Goal: Task Accomplishment & Management: Manage account settings

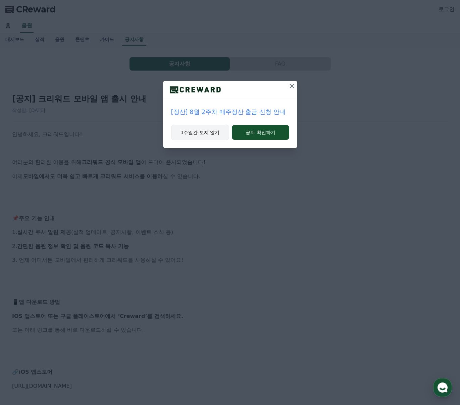
click at [204, 130] on button "1주일간 보지 않기" at bounding box center [200, 132] width 58 height 15
click at [202, 136] on button "1주일간 보지 않기" at bounding box center [200, 132] width 58 height 15
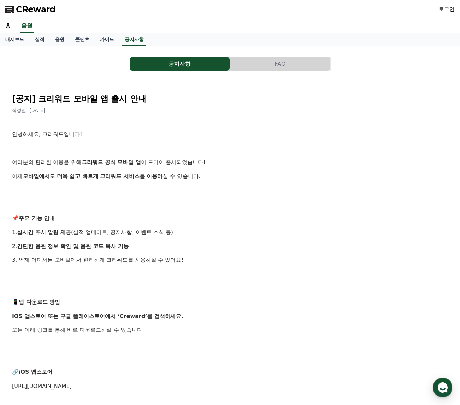
click at [27, 8] on span "CReward" at bounding box center [36, 9] width 40 height 11
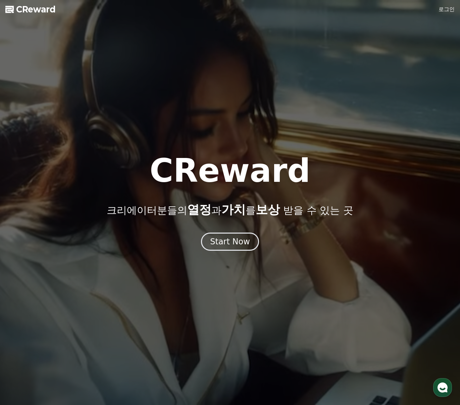
click at [447, 9] on link "로그인" at bounding box center [447, 9] width 16 height 8
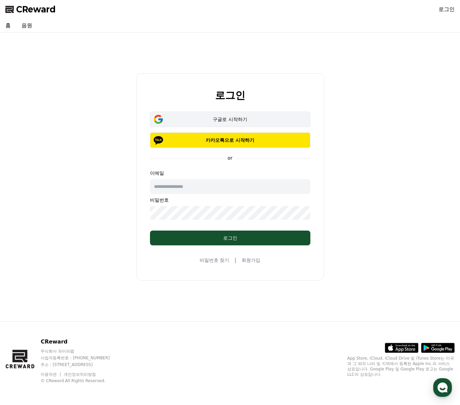
click at [259, 119] on div "구글로 시작하기" at bounding box center [230, 119] width 141 height 7
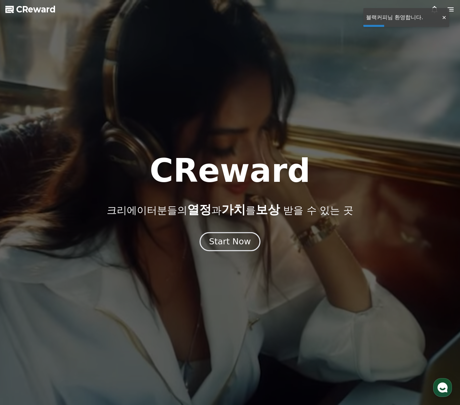
click at [235, 243] on div "Start Now" at bounding box center [230, 241] width 42 height 11
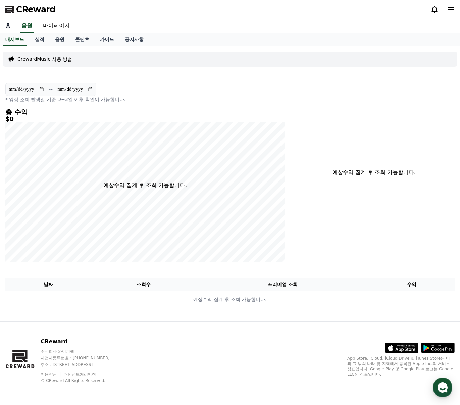
click at [9, 27] on link "홈" at bounding box center [8, 26] width 16 height 14
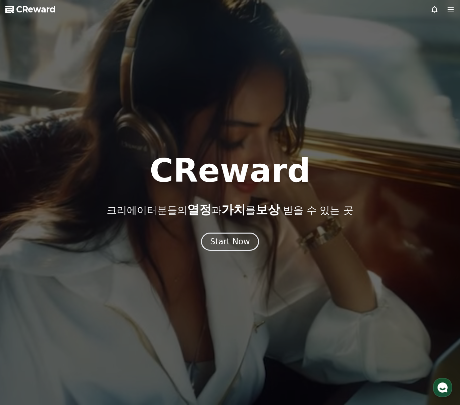
click at [451, 13] on icon at bounding box center [451, 9] width 8 height 8
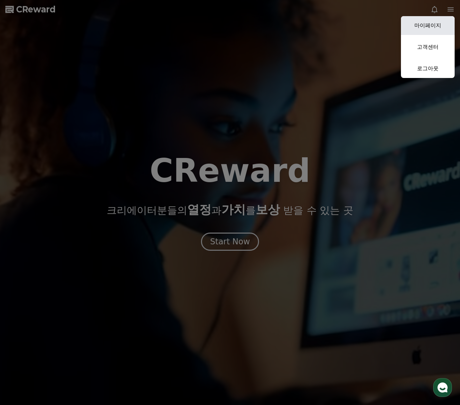
click at [437, 26] on link "마이페이지" at bounding box center [428, 25] width 54 height 19
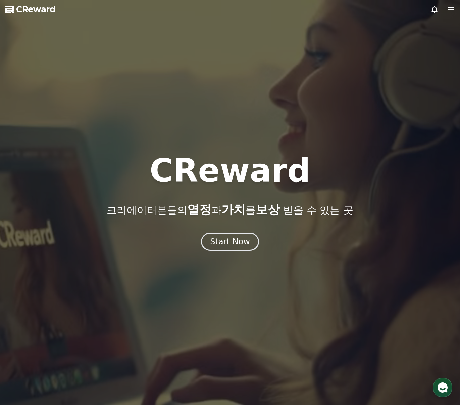
select select "**********"
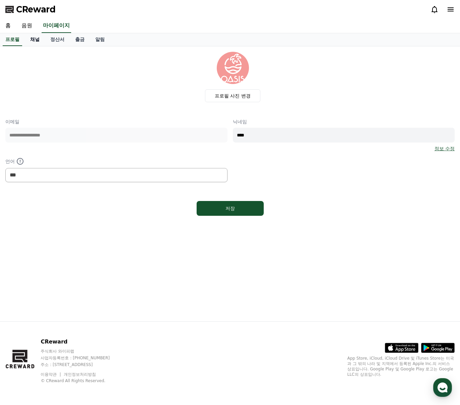
click at [30, 38] on link "채널" at bounding box center [35, 39] width 20 height 13
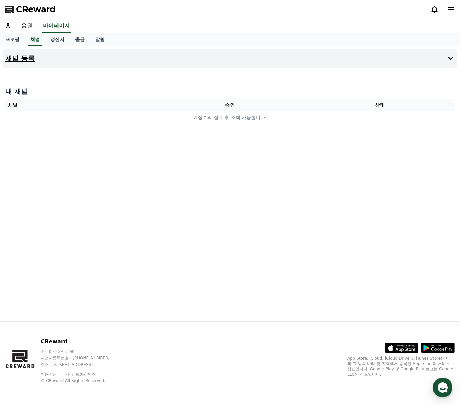
click at [26, 63] on button "채널 등록" at bounding box center [230, 58] width 455 height 19
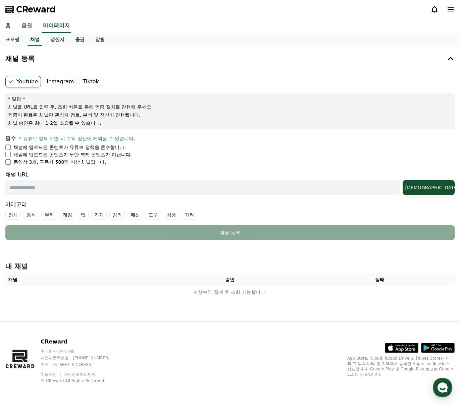
click at [57, 182] on input "text" at bounding box center [202, 187] width 395 height 15
paste input "**********"
type input "**********"
click at [441, 185] on div "[DEMOGRAPHIC_DATA]" at bounding box center [429, 187] width 47 height 7
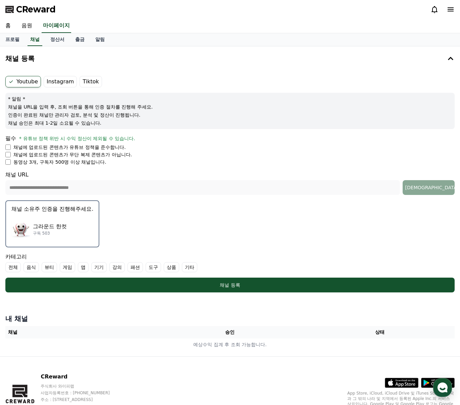
click at [58, 223] on p "그라운드 한컷" at bounding box center [50, 226] width 34 height 8
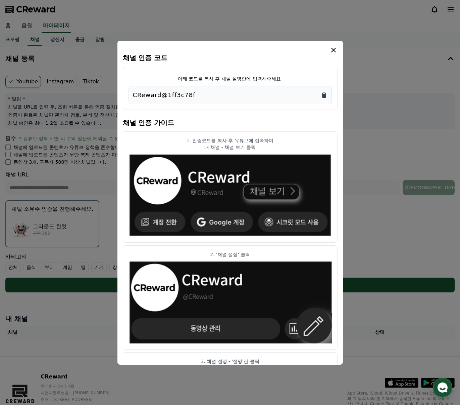
click at [325, 95] on icon "Copy to clipboard" at bounding box center [324, 95] width 4 height 5
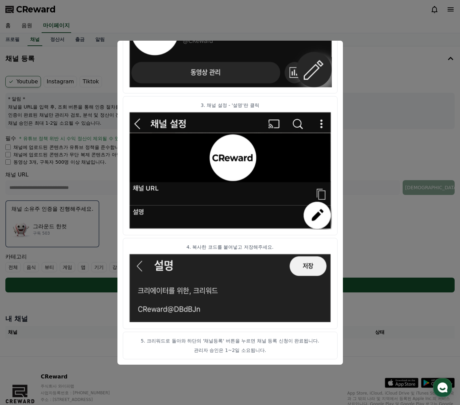
scroll to position [256, 0]
click at [356, 124] on button "close modal" at bounding box center [230, 202] width 460 height 405
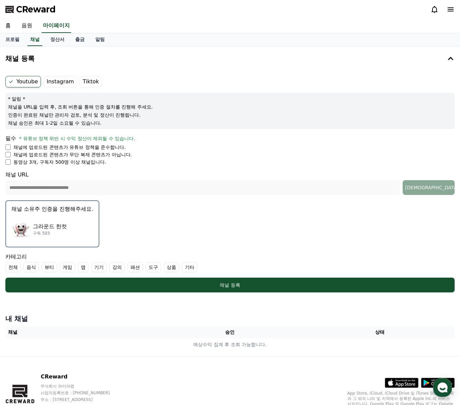
click at [13, 268] on label "전체" at bounding box center [12, 267] width 15 height 10
click at [13, 268] on icon at bounding box center [10, 266] width 5 height 5
click at [182, 265] on label "기타" at bounding box center [189, 267] width 15 height 10
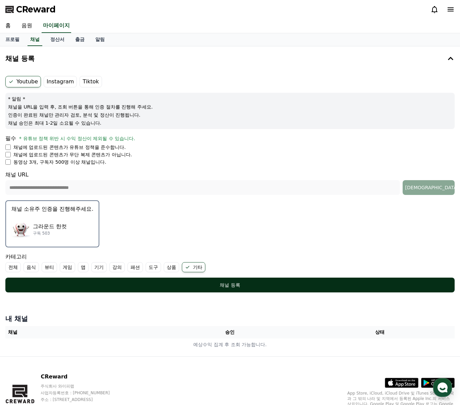
click at [216, 280] on button "채널 등록" at bounding box center [230, 284] width 450 height 15
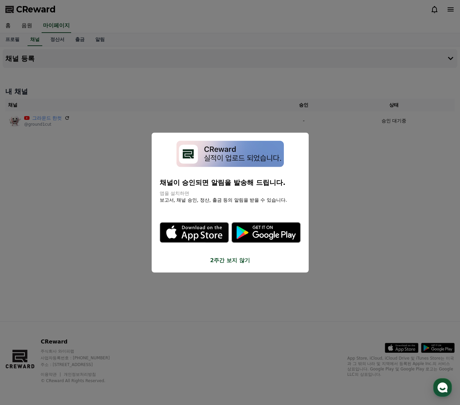
click at [226, 256] on button "2주간 보지 않기" at bounding box center [230, 260] width 141 height 8
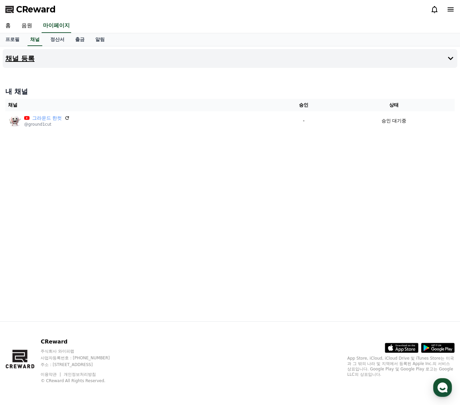
click at [23, 58] on h4 "채널 등록" at bounding box center [19, 58] width 29 height 7
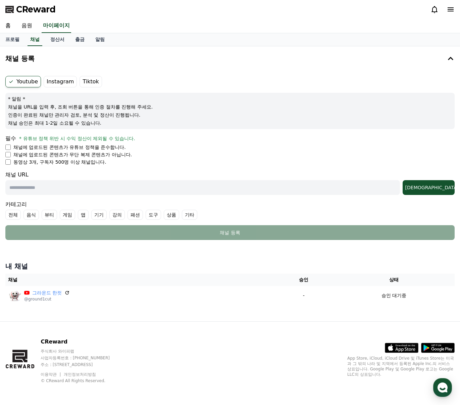
click at [59, 80] on label "Instagram" at bounding box center [60, 81] width 33 height 11
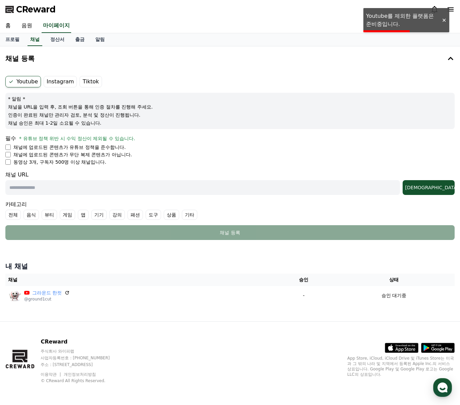
click at [85, 80] on label "Tiktok" at bounding box center [91, 81] width 22 height 11
click at [59, 79] on label "Instagram" at bounding box center [60, 81] width 33 height 11
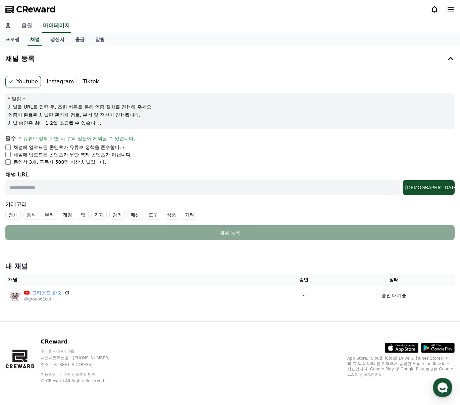
click at [27, 23] on link "음원" at bounding box center [26, 26] width 21 height 14
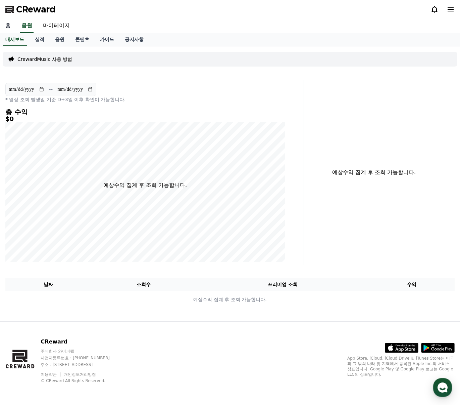
click at [11, 25] on link "홈" at bounding box center [8, 26] width 16 height 14
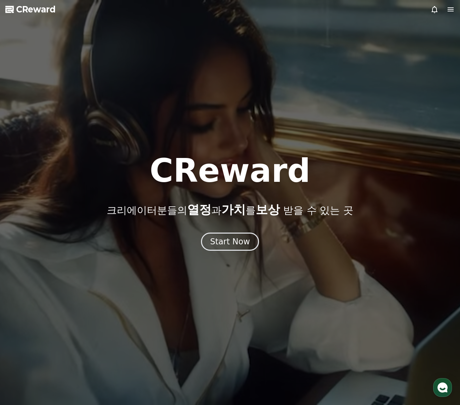
click at [274, 56] on div at bounding box center [230, 202] width 460 height 405
